Goal: Ask a question

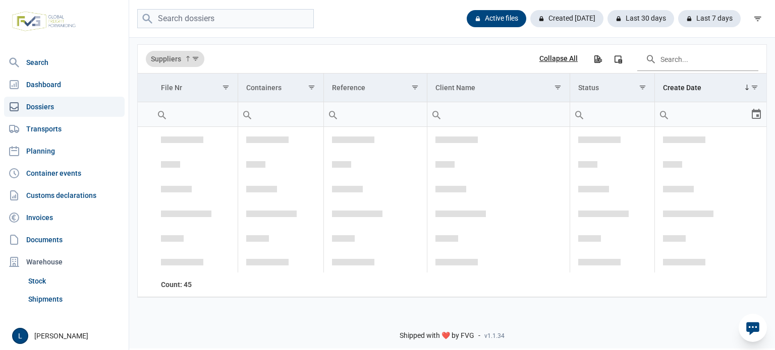
scroll to position [167, 0]
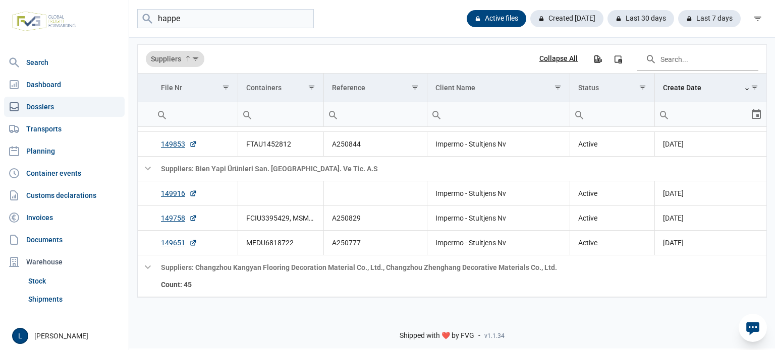
type input "happe"
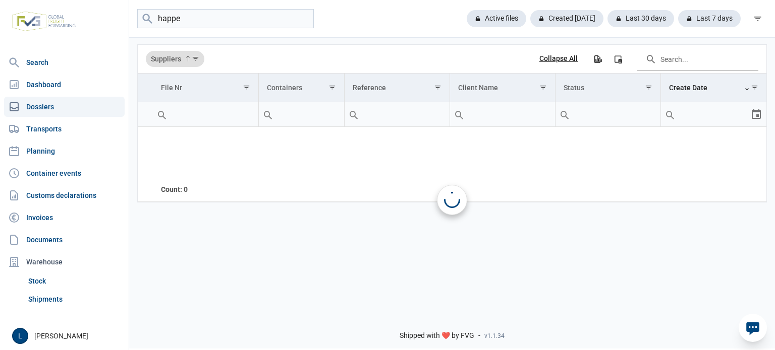
scroll to position [0, 0]
click at [307, 18] on input "happe" at bounding box center [225, 19] width 176 height 20
click at [301, 18] on input "happe" at bounding box center [225, 19] width 176 height 20
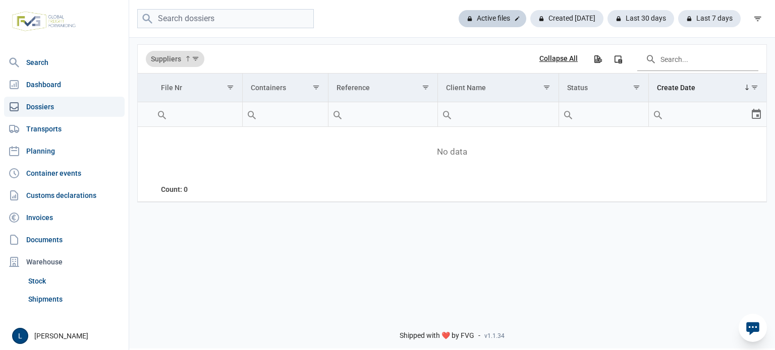
click at [496, 14] on div "Active files" at bounding box center [492, 18] width 68 height 17
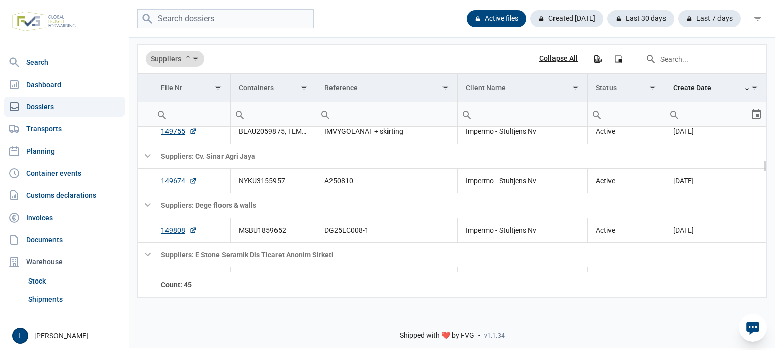
scroll to position [435, 0]
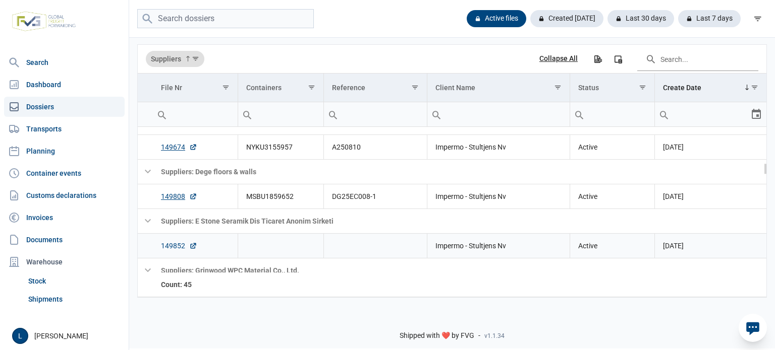
click at [174, 244] on link "149852" at bounding box center [179, 246] width 36 height 10
click at [750, 334] on icon at bounding box center [752, 329] width 13 height 13
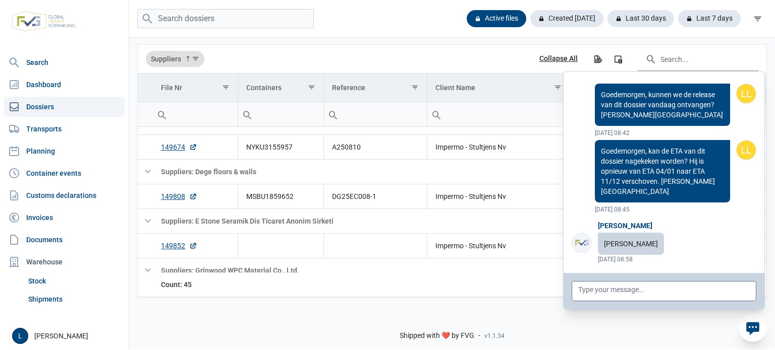
scroll to position [80273, 0]
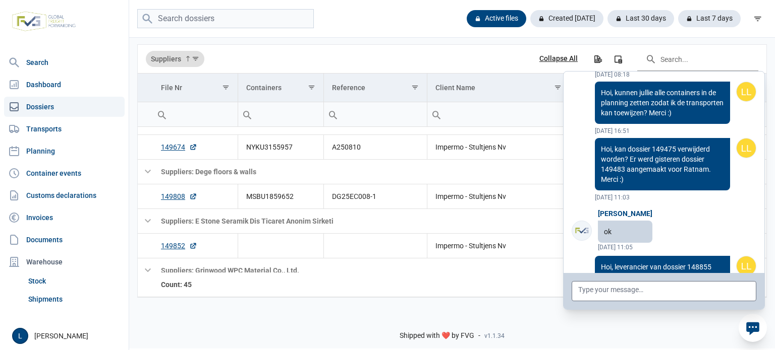
click at [754, 329] on icon at bounding box center [752, 329] width 13 height 13
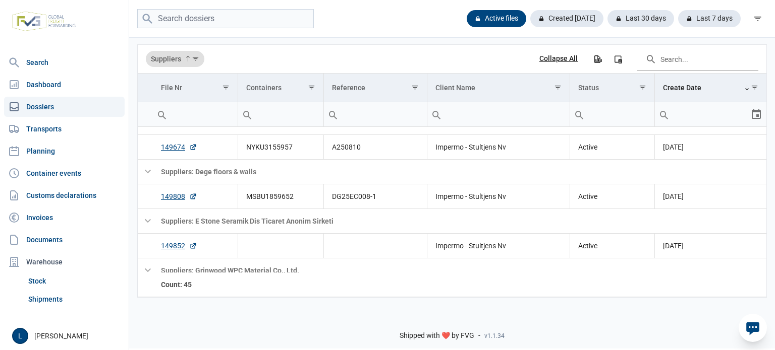
click at [754, 318] on div at bounding box center [752, 328] width 28 height 28
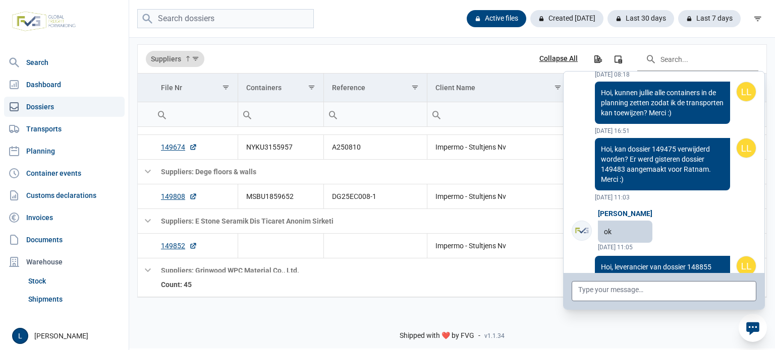
drag, startPoint x: 614, startPoint y: 237, endPoint x: 583, endPoint y: 221, distance: 35.0
copy p "Hoi, kunnen we een ETD & ETA krijgen van dossier 149852? Is dringend. Dankjewel…"
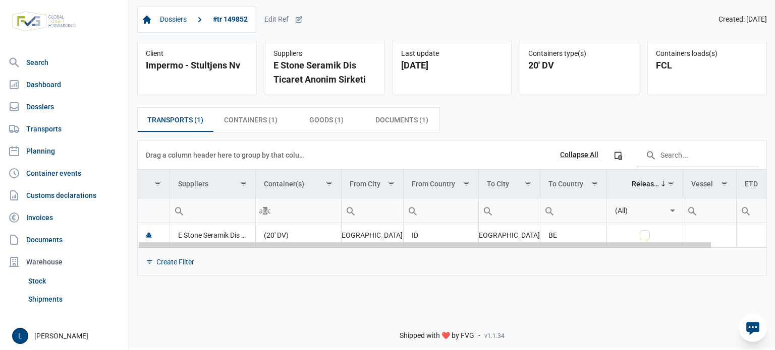
scroll to position [0, 59]
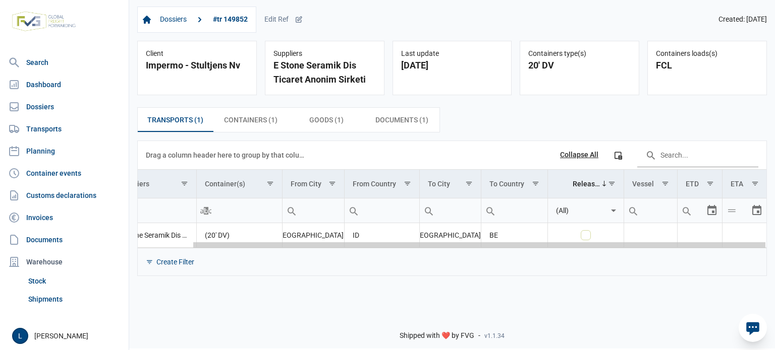
drag, startPoint x: 436, startPoint y: 246, endPoint x: 762, endPoint y: 236, distance: 326.4
click at [762, 236] on body "For evaluation purposes only. Redistribution prohibited. Please register an exi…" at bounding box center [387, 157] width 775 height 350
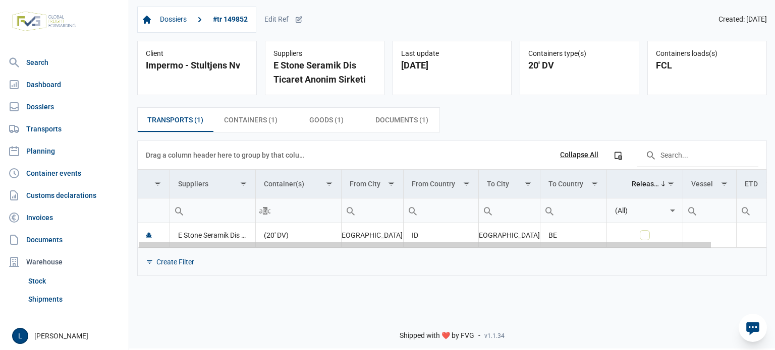
drag, startPoint x: 736, startPoint y: 248, endPoint x: 502, endPoint y: 266, distance: 234.2
click at [513, 264] on body "For evaluation purposes only. Redistribution prohibited. Please register an exi…" at bounding box center [387, 157] width 775 height 350
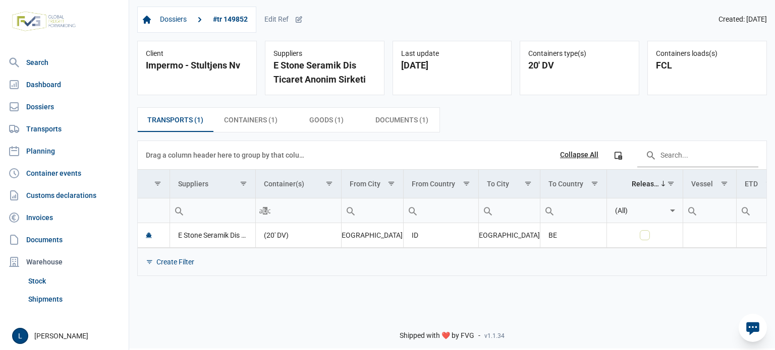
click at [752, 328] on icon at bounding box center [752, 329] width 13 height 13
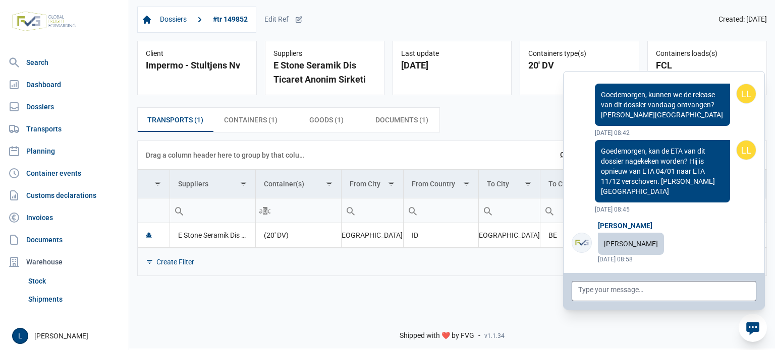
scroll to position [80216, 0]
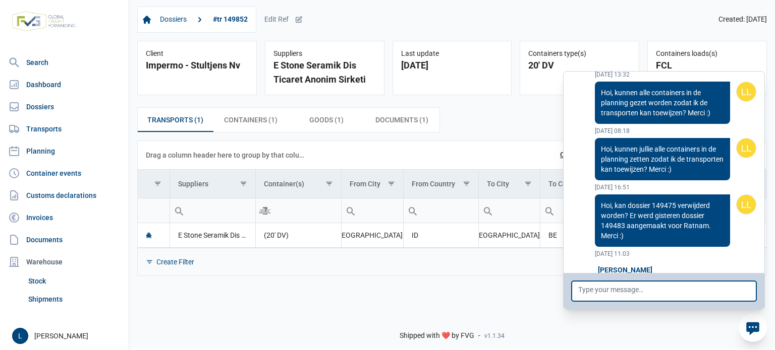
click at [704, 293] on textarea at bounding box center [663, 291] width 185 height 20
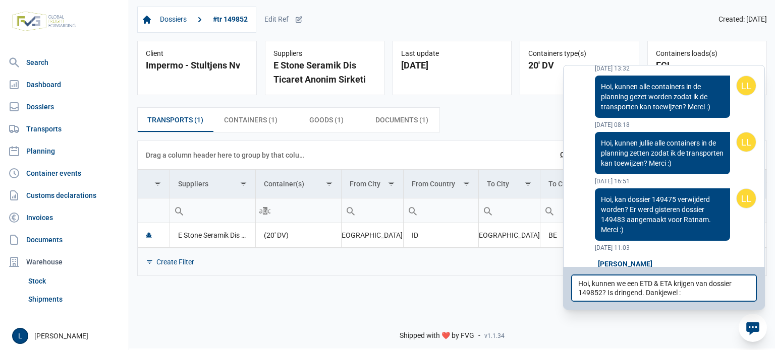
type textarea "Hoi, kunnen we een ETD & ETA krijgen van dossier 149852? Is dringend. Dankjewel…"
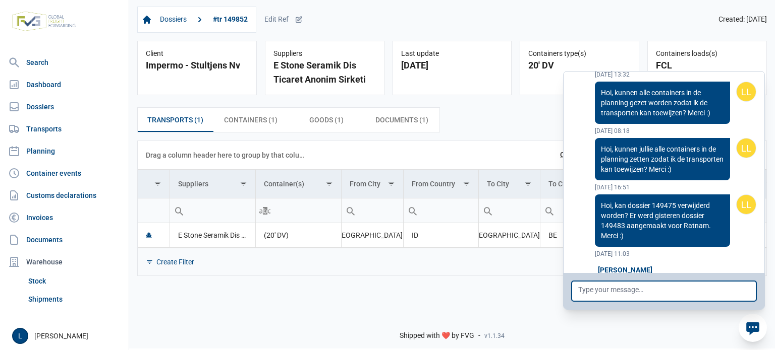
scroll to position [80273, 0]
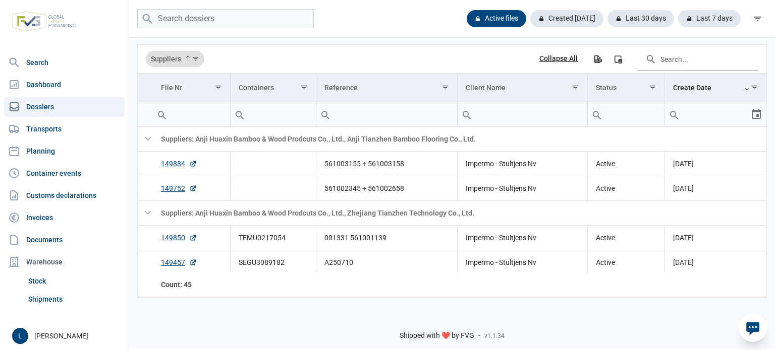
click at [761, 330] on div at bounding box center [752, 328] width 28 height 28
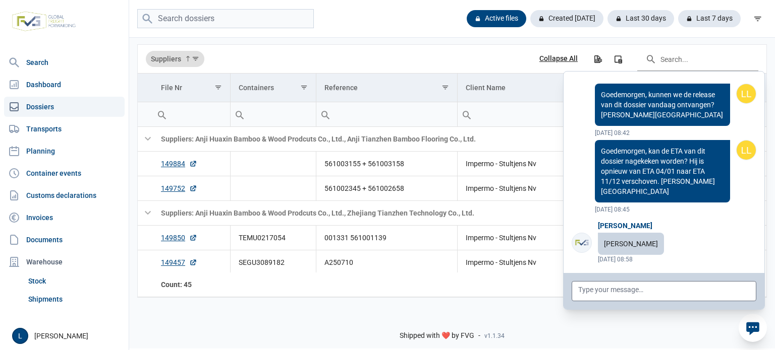
scroll to position [80273, 0]
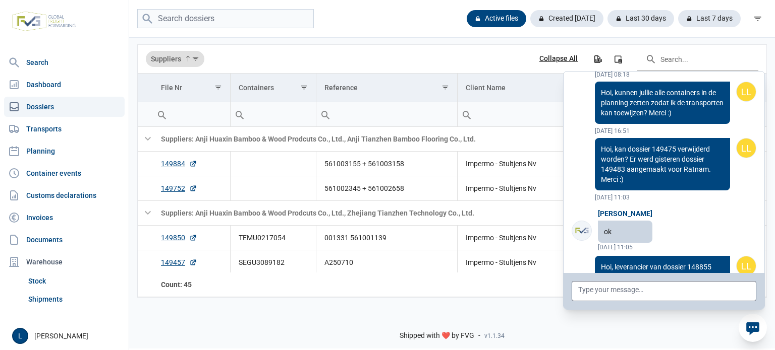
click at [761, 330] on div at bounding box center [752, 328] width 28 height 28
